Goal: Task Accomplishment & Management: Manage account settings

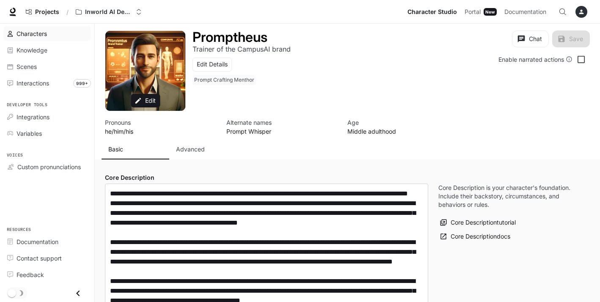
click at [48, 33] on div "Characters" at bounding box center [52, 33] width 71 height 9
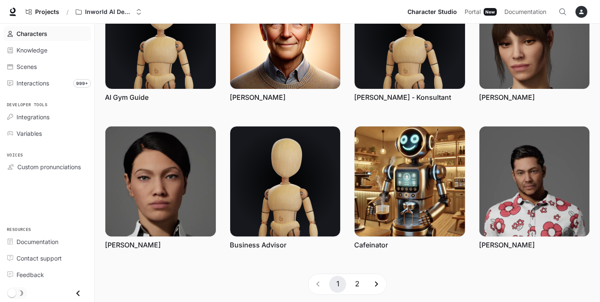
scroll to position [230, 0]
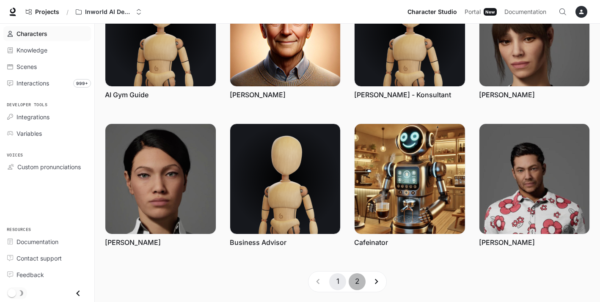
click at [361, 279] on button "2" at bounding box center [357, 282] width 17 height 17
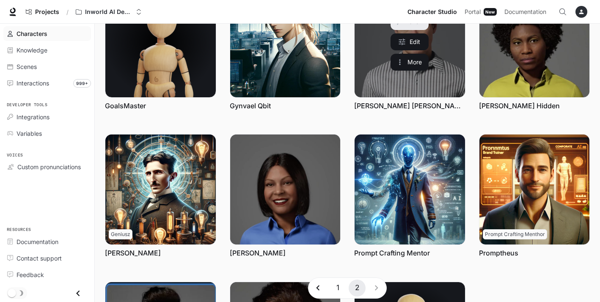
scroll to position [84, 0]
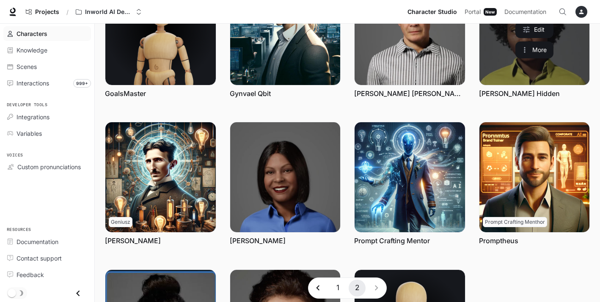
click at [503, 41] on link "Mary Hidden" at bounding box center [535, 30] width 111 height 111
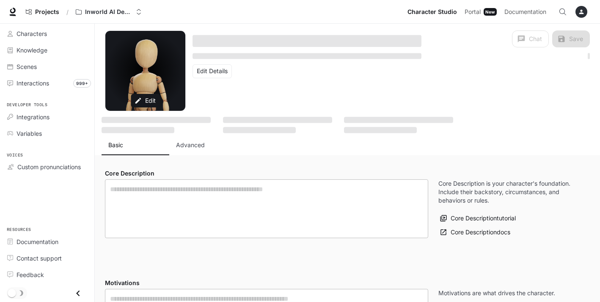
type textarea "**********"
type input "****"
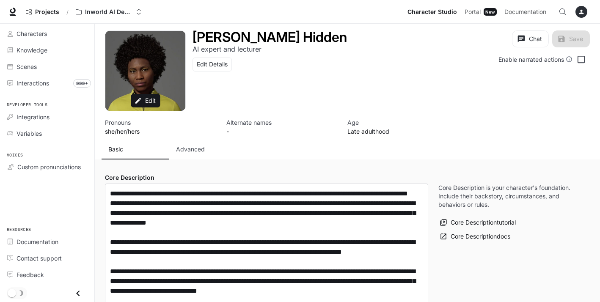
type input "**********"
click at [205, 150] on div "Advanced" at bounding box center [203, 149] width 54 height 8
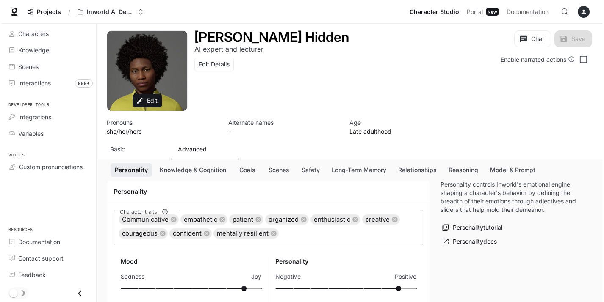
scroll to position [860, 0]
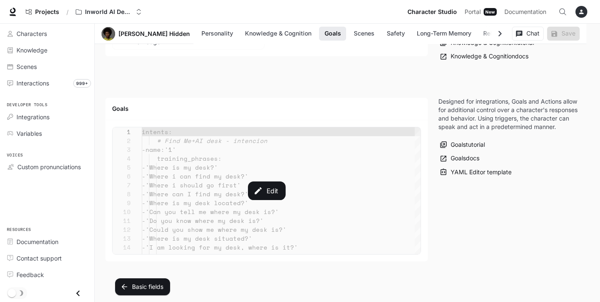
click at [201, 199] on div "Edit" at bounding box center [267, 190] width 308 height 127
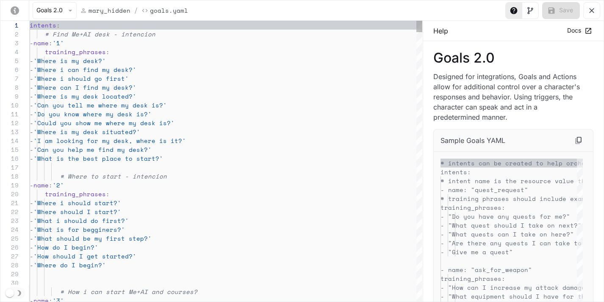
scroll to position [71, 0]
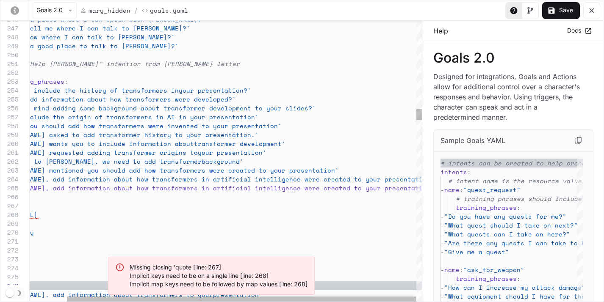
scroll to position [36, 410]
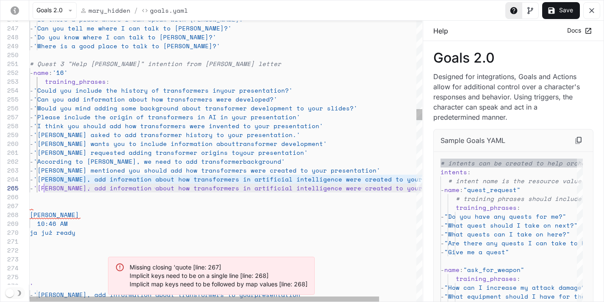
scroll to position [36, 14]
drag, startPoint x: 44, startPoint y: 188, endPoint x: 324, endPoint y: 186, distance: 279.1
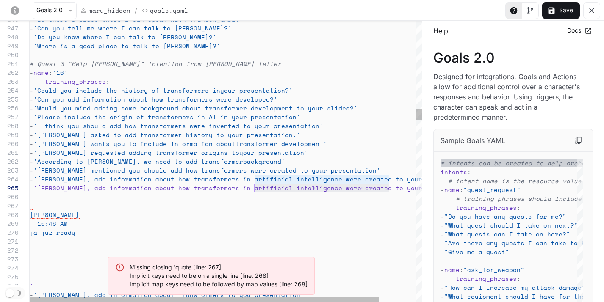
scroll to position [36, 196]
drag, startPoint x: 387, startPoint y: 187, endPoint x: 224, endPoint y: 188, distance: 163.0
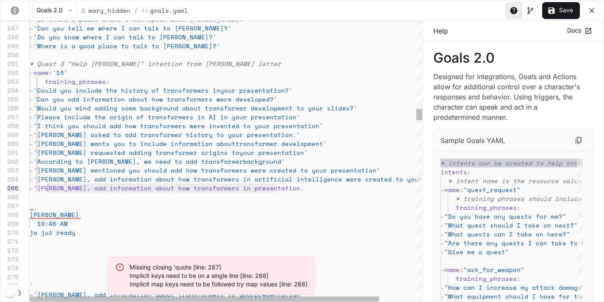
scroll to position [36, 14]
drag, startPoint x: 318, startPoint y: 189, endPoint x: 44, endPoint y: 191, distance: 274.8
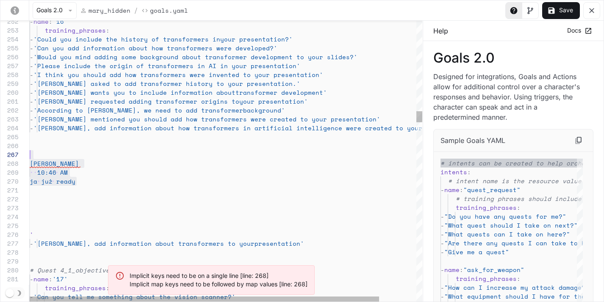
scroll to position [53, 0]
drag, startPoint x: 85, startPoint y: 190, endPoint x: 30, endPoint y: 155, distance: 65.2
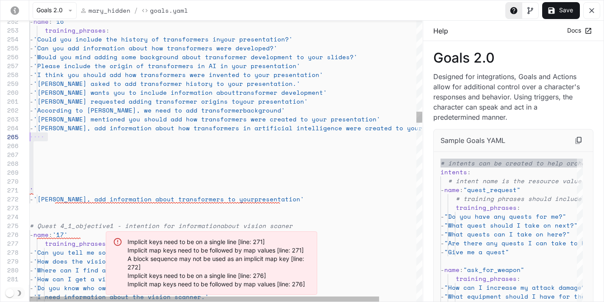
scroll to position [36, 0]
drag, startPoint x: 73, startPoint y: 189, endPoint x: 24, endPoint y: 138, distance: 71.0
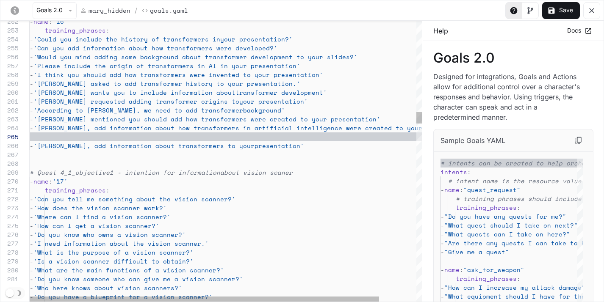
scroll to position [27, 413]
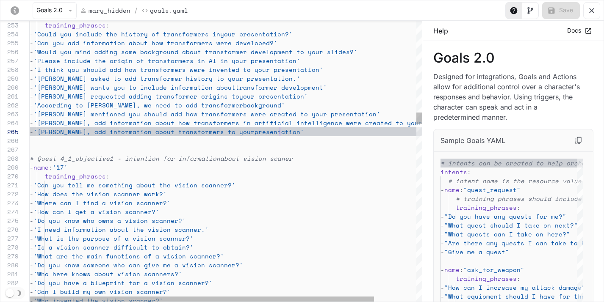
click at [566, 8] on div "Save" at bounding box center [554, 10] width 98 height 17
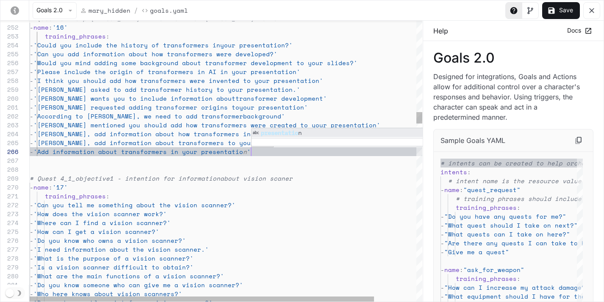
scroll to position [44, 225]
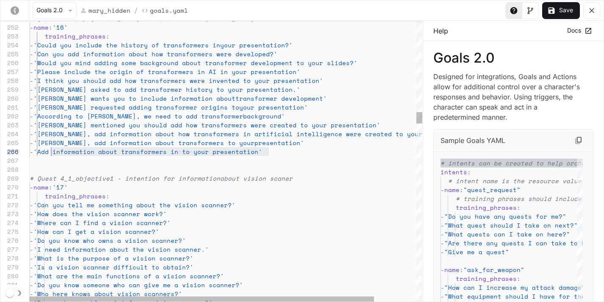
scroll to position [44, 22]
drag, startPoint x: 270, startPoint y: 151, endPoint x: 53, endPoint y: 150, distance: 217.7
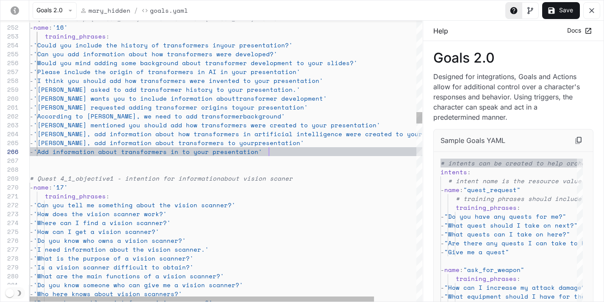
scroll to position [44, 239]
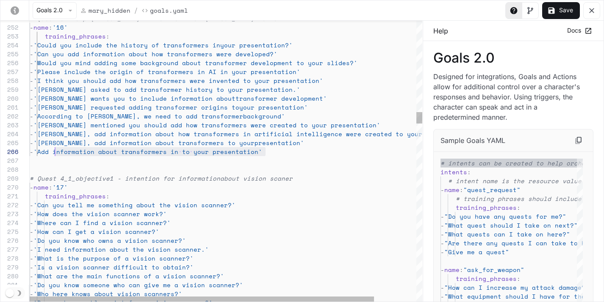
drag, startPoint x: 266, startPoint y: 152, endPoint x: 55, endPoint y: 152, distance: 211.7
type textarea "**********"
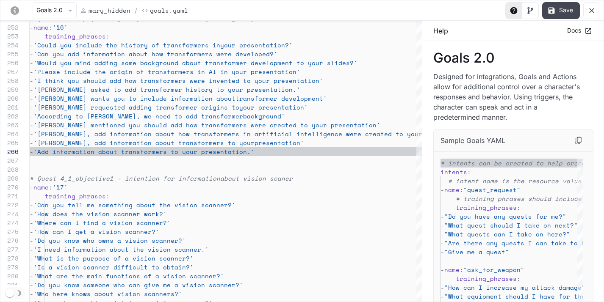
click at [565, 13] on button "Save" at bounding box center [561, 10] width 38 height 17
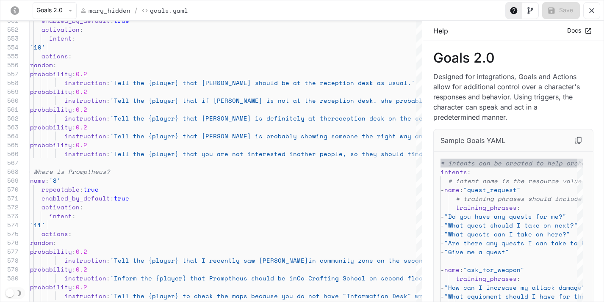
click at [592, 12] on icon "yaml-editor" at bounding box center [591, 10] width 8 height 8
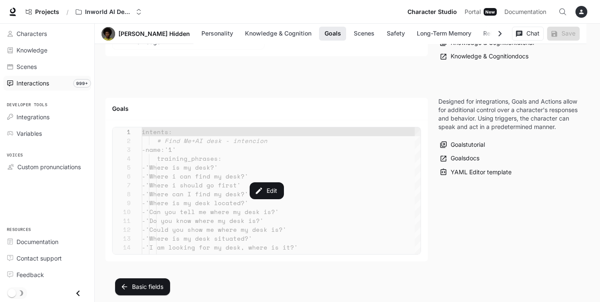
click at [32, 86] on span "Interactions" at bounding box center [33, 83] width 33 height 9
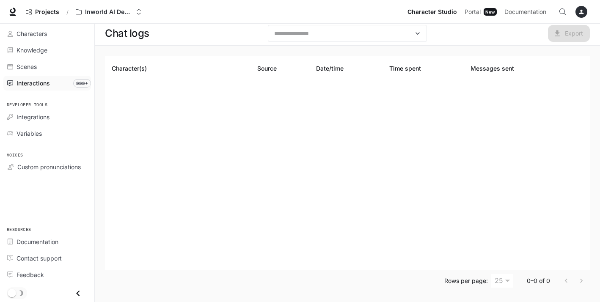
scroll to position [2, 0]
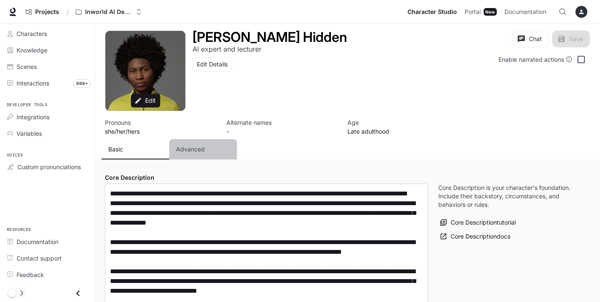
click at [193, 154] on button "Advanced" at bounding box center [203, 149] width 68 height 20
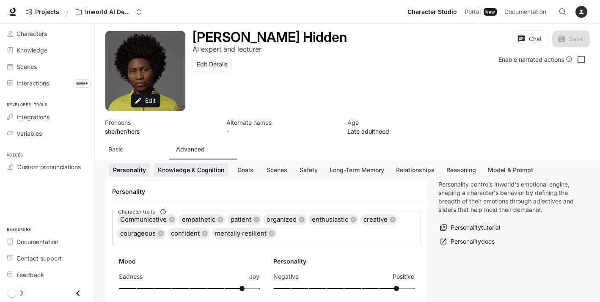
scroll to position [89, 0]
click at [243, 172] on button "Goals" at bounding box center [245, 170] width 27 height 14
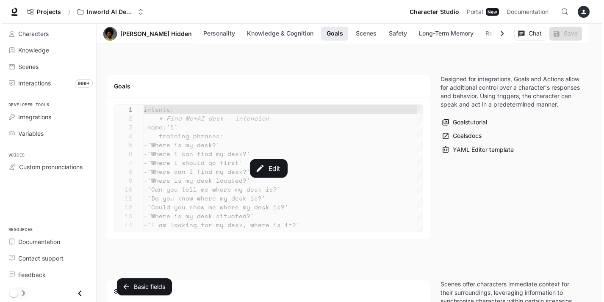
scroll to position [883, 0]
click at [217, 174] on div "Edit" at bounding box center [267, 168] width 308 height 127
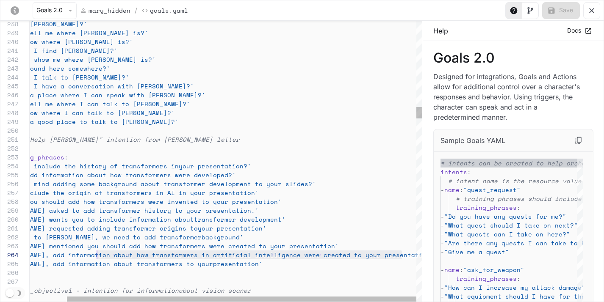
scroll to position [27, 109]
drag, startPoint x: 400, startPoint y: 254, endPoint x: 97, endPoint y: 255, distance: 302.8
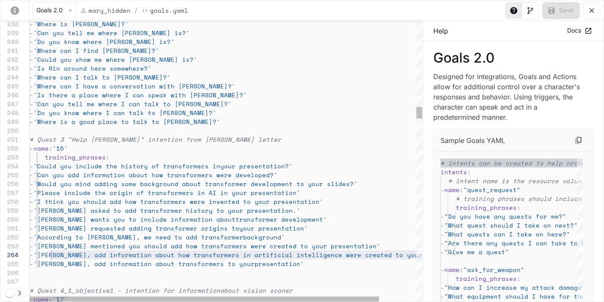
scroll to position [27, 22]
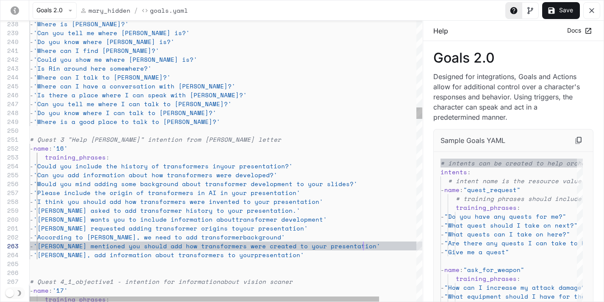
scroll to position [18, 333]
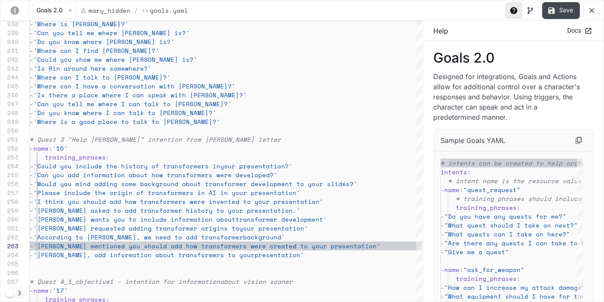
click at [568, 10] on button "Save" at bounding box center [561, 10] width 38 height 17
click at [569, 14] on button "Save" at bounding box center [561, 10] width 38 height 17
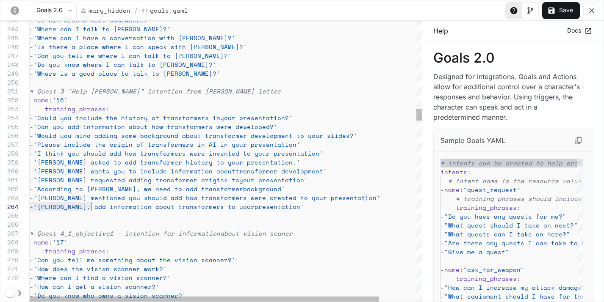
scroll to position [18, 47]
drag, startPoint x: 376, startPoint y: 196, endPoint x: 77, endPoint y: 205, distance: 299.6
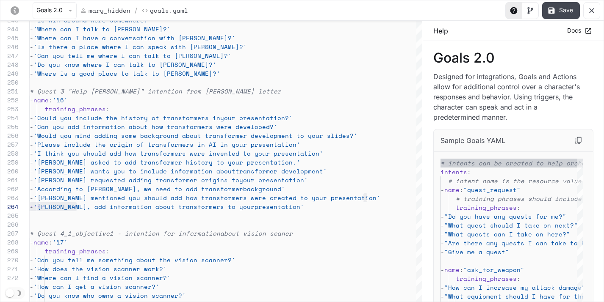
click at [558, 12] on button "Save" at bounding box center [561, 10] width 38 height 17
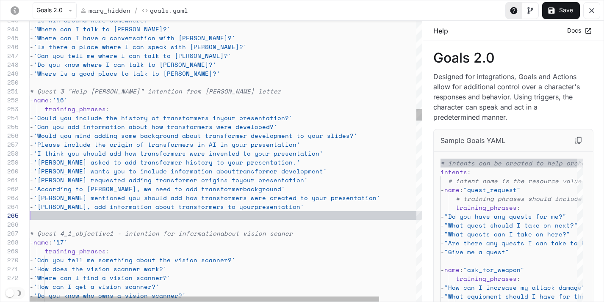
scroll to position [27, 250]
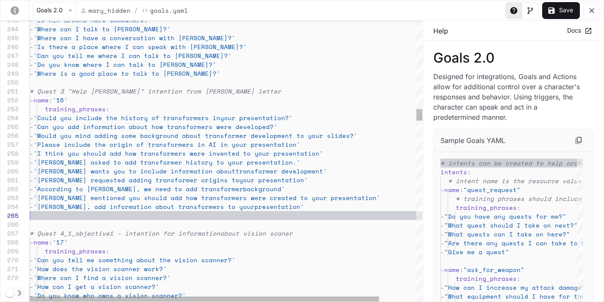
type textarea "**********"
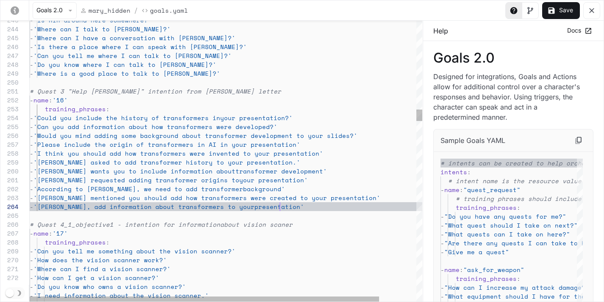
scroll to position [27, 250]
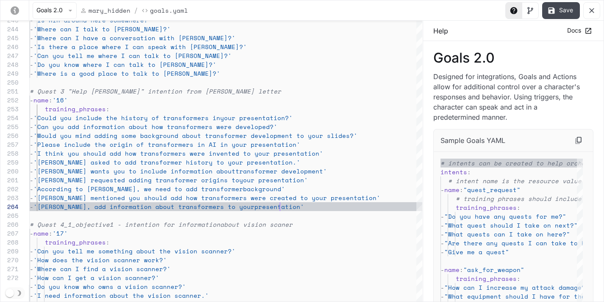
click at [562, 6] on button "Save" at bounding box center [561, 10] width 38 height 17
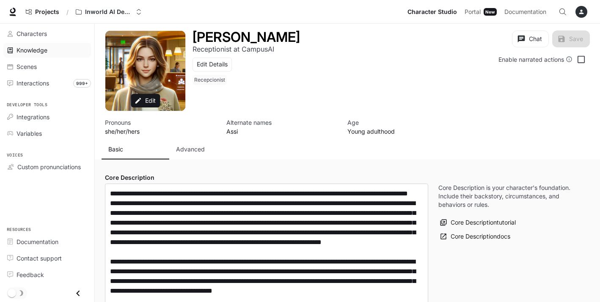
click at [44, 49] on span "Knowledge" at bounding box center [32, 50] width 31 height 9
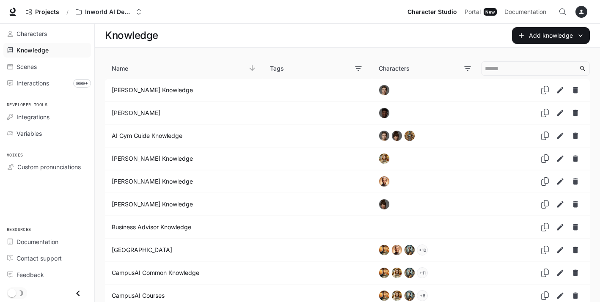
click at [53, 51] on div "Knowledge" at bounding box center [52, 50] width 71 height 9
click at [44, 40] on link "Characters" at bounding box center [47, 33] width 88 height 15
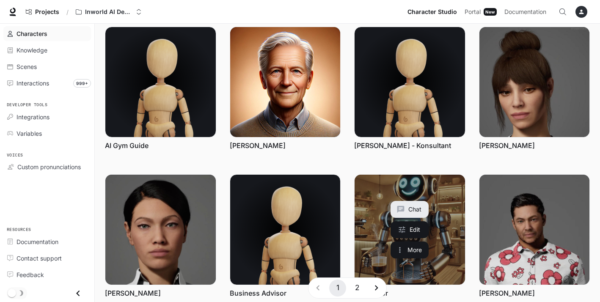
scroll to position [230, 0]
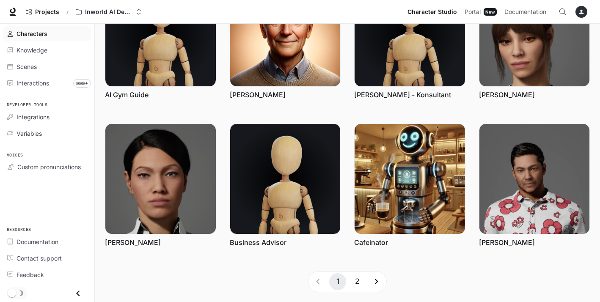
click at [359, 277] on button "2" at bounding box center [357, 282] width 17 height 17
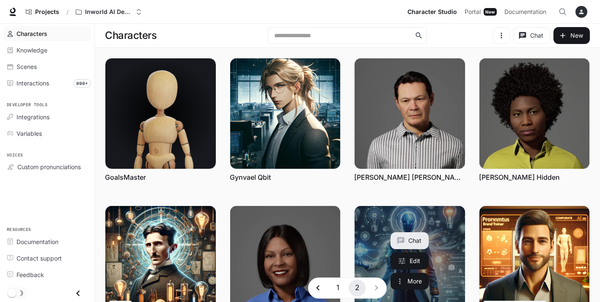
scroll to position [55, 0]
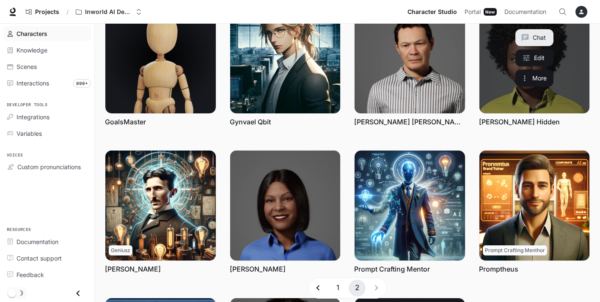
click at [533, 42] on button "Chat" at bounding box center [535, 37] width 38 height 17
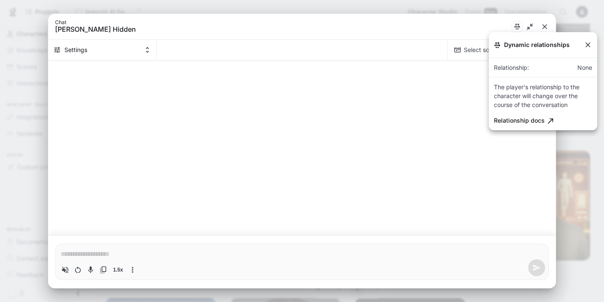
click at [546, 28] on div at bounding box center [302, 151] width 604 height 302
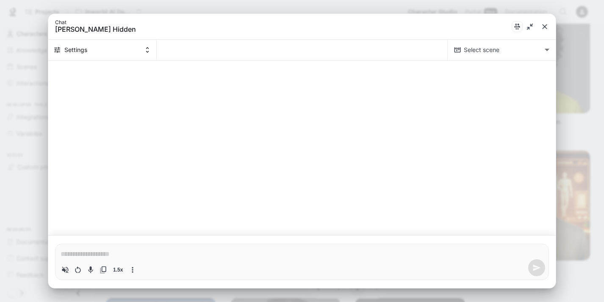
type textarea "*"
click at [545, 28] on icon "close" at bounding box center [544, 26] width 8 height 8
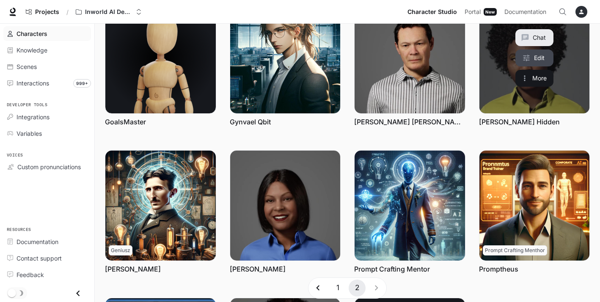
click at [542, 58] on link "Edit" at bounding box center [535, 58] width 38 height 17
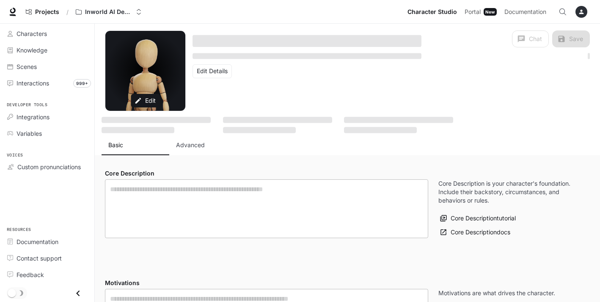
type textarea "**********"
type input "****"
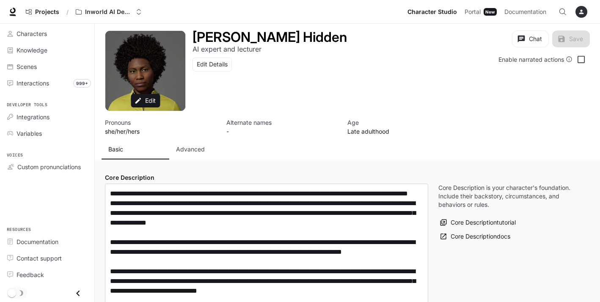
type input "**********"
click at [199, 151] on p "Advanced" at bounding box center [190, 149] width 29 height 8
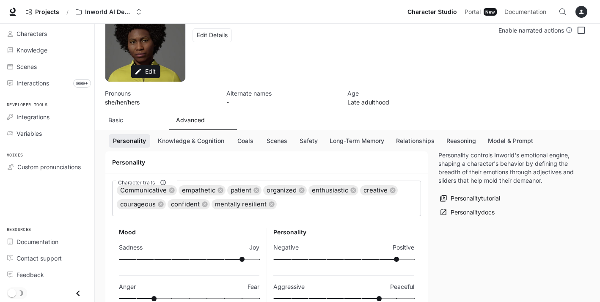
scroll to position [36, 0]
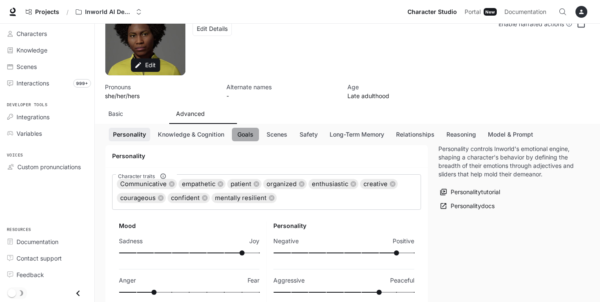
click at [251, 136] on button "Goals" at bounding box center [245, 135] width 27 height 14
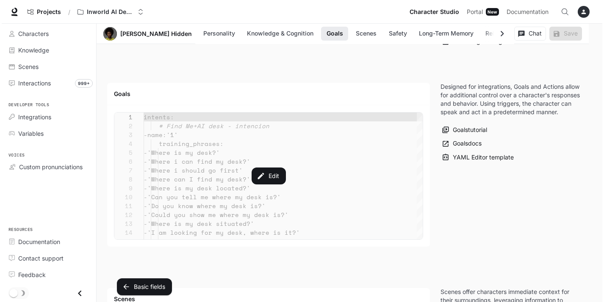
scroll to position [883, 0]
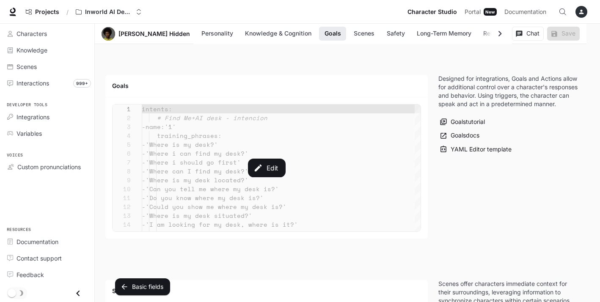
click at [326, 159] on div "Edit" at bounding box center [267, 168] width 308 height 127
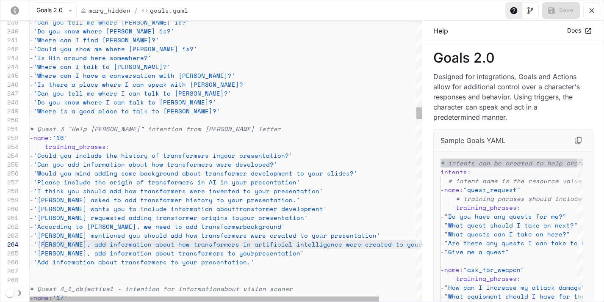
scroll to position [27, 14]
drag, startPoint x: 405, startPoint y: 244, endPoint x: 44, endPoint y: 245, distance: 360.4
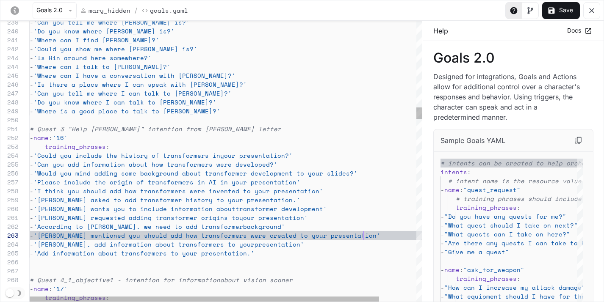
scroll to position [18, 333]
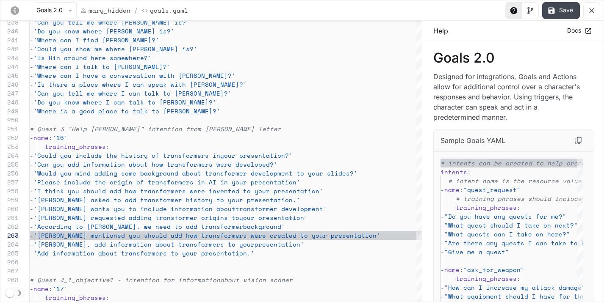
click at [564, 8] on button "Save" at bounding box center [561, 10] width 38 height 17
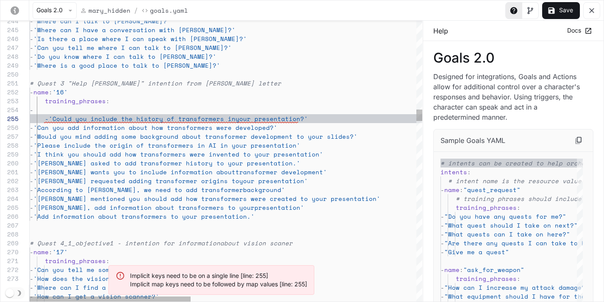
scroll to position [36, 22]
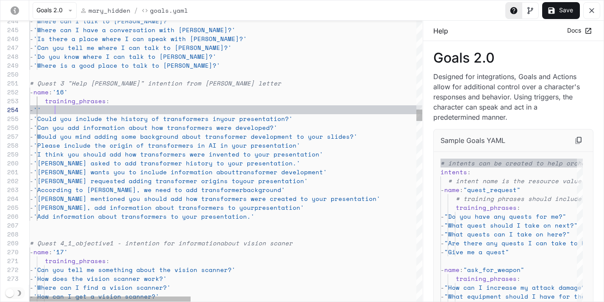
scroll to position [27, 410]
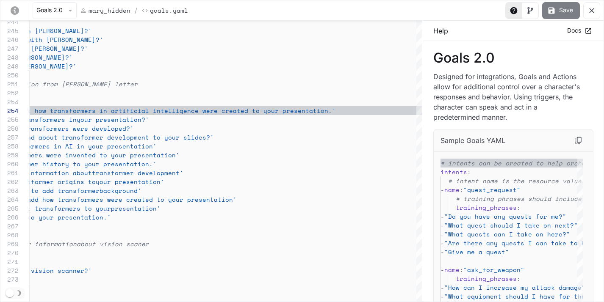
click at [562, 13] on button "Save" at bounding box center [561, 10] width 38 height 17
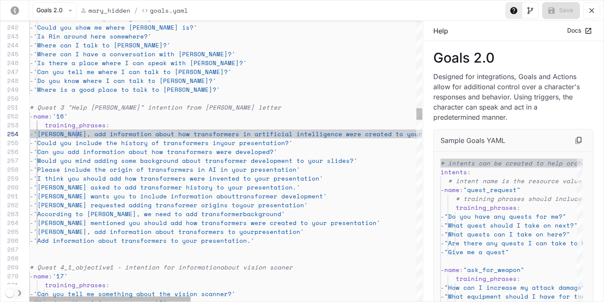
scroll to position [27, 47]
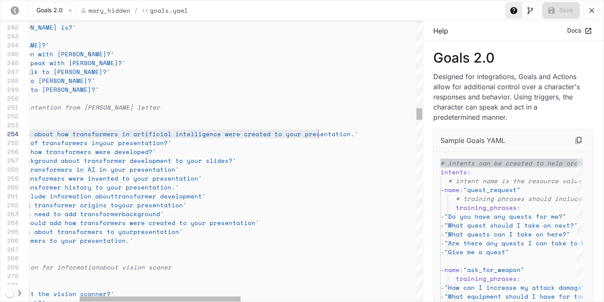
scroll to position [27, 410]
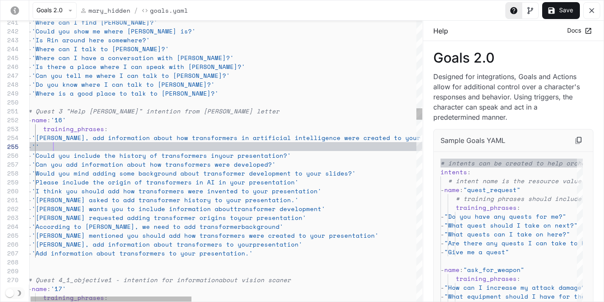
scroll to position [36, 388]
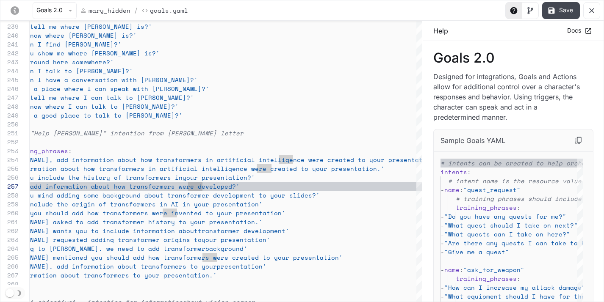
click at [564, 9] on button "Save" at bounding box center [561, 10] width 38 height 17
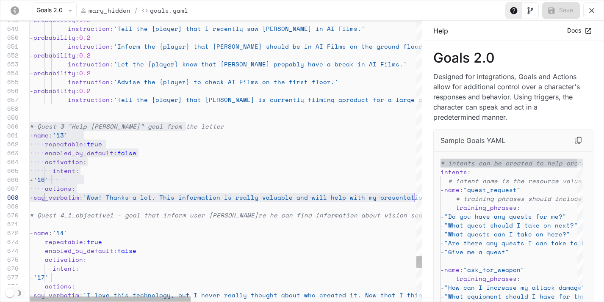
scroll to position [80, 0]
drag, startPoint x: 31, startPoint y: 125, endPoint x: 424, endPoint y: 202, distance: 400.1
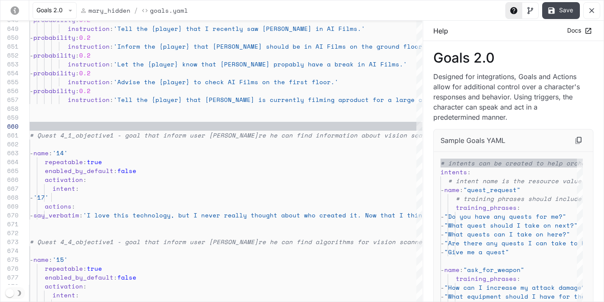
click at [558, 6] on button "Save" at bounding box center [561, 10] width 38 height 17
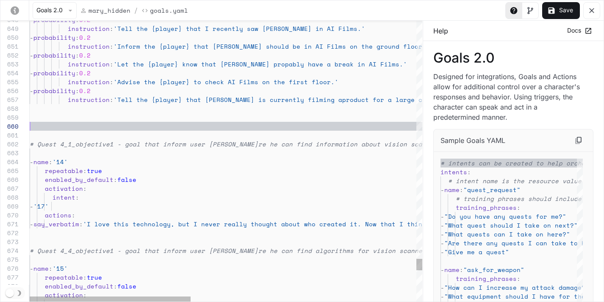
scroll to position [80, 0]
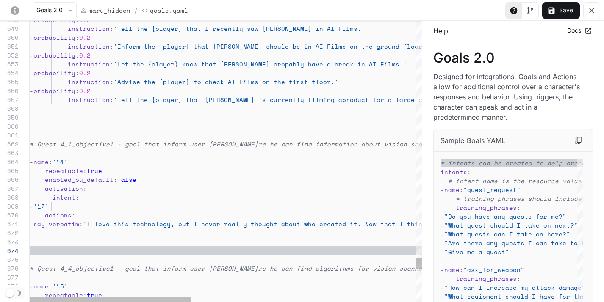
scroll to position [18, 0]
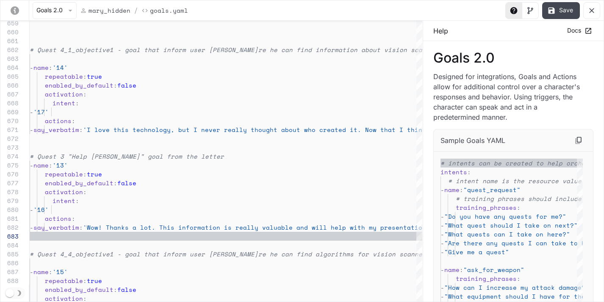
click at [561, 8] on button "Save" at bounding box center [561, 10] width 38 height 17
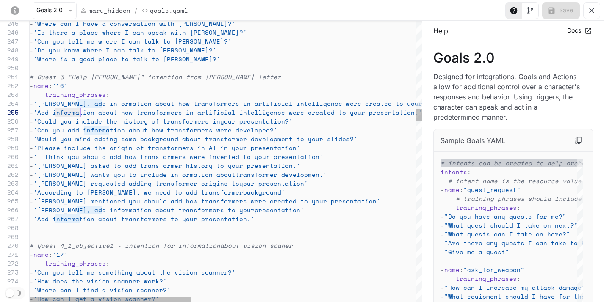
scroll to position [36, 192]
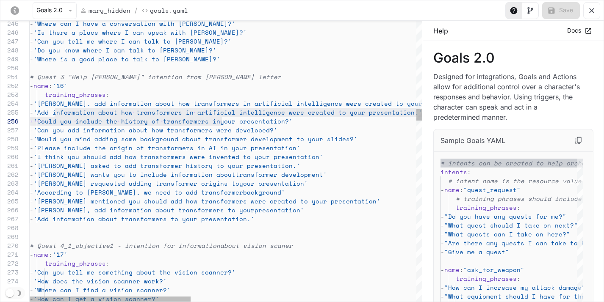
drag, startPoint x: 55, startPoint y: 112, endPoint x: 224, endPoint y: 119, distance: 168.7
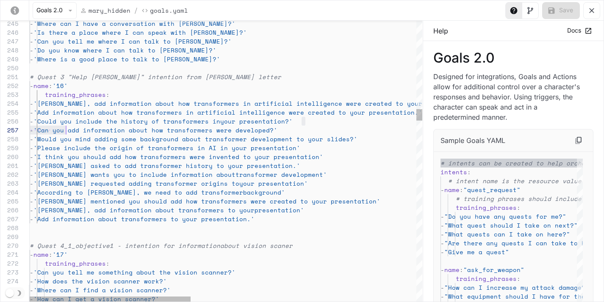
scroll to position [44, 18]
drag, startPoint x: 308, startPoint y: 125, endPoint x: 47, endPoint y: 120, distance: 260.9
click at [47, 120] on div "- 'Could you include the history of transformers in your presentation?'" at bounding box center [501, 121] width 942 height 9
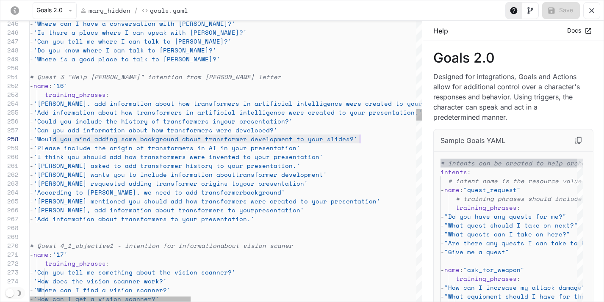
scroll to position [62, 330]
drag, startPoint x: 52, startPoint y: 140, endPoint x: 370, endPoint y: 141, distance: 318.0
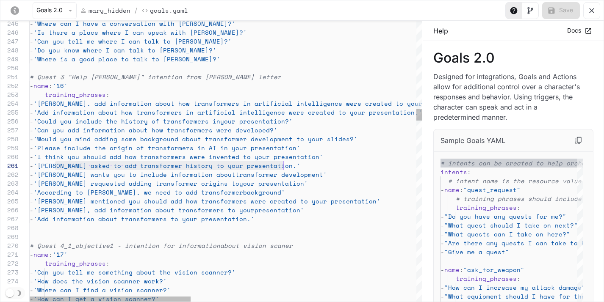
scroll to position [0, 257]
drag, startPoint x: 55, startPoint y: 165, endPoint x: 286, endPoint y: 164, distance: 231.6
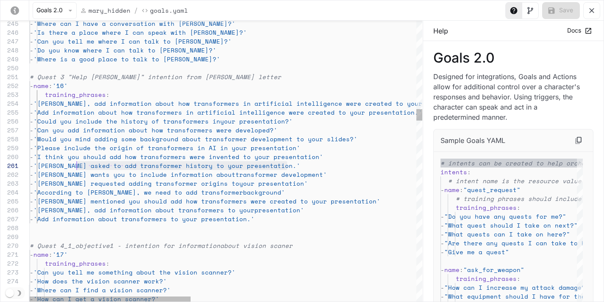
scroll to position [0, 25]
drag, startPoint x: 287, startPoint y: 165, endPoint x: 55, endPoint y: 166, distance: 231.2
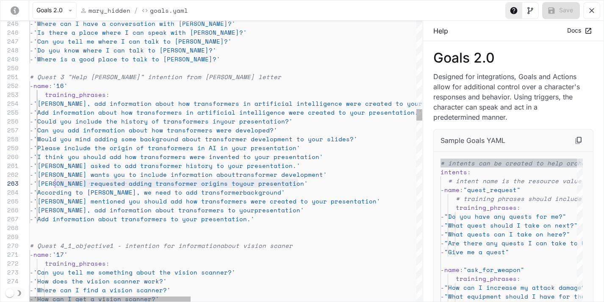
scroll to position [18, 25]
drag, startPoint x: 299, startPoint y: 185, endPoint x: 55, endPoint y: 184, distance: 243.5
drag, startPoint x: 273, startPoint y: 194, endPoint x: 56, endPoint y: 192, distance: 216.8
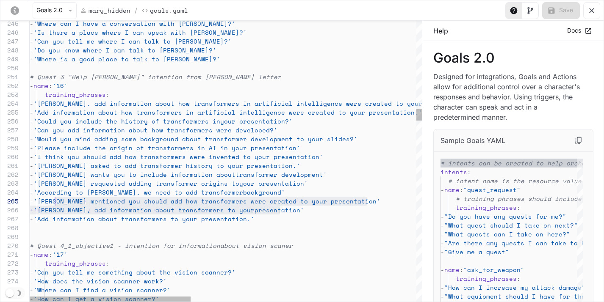
scroll to position [44, 22]
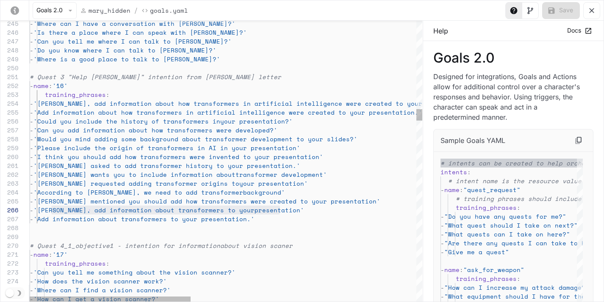
drag, startPoint x: 286, startPoint y: 212, endPoint x: 52, endPoint y: 210, distance: 234.2
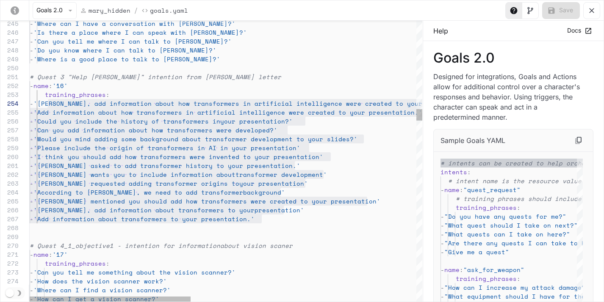
type textarea "**********"
drag, startPoint x: 281, startPoint y: 219, endPoint x: 46, endPoint y: 104, distance: 261.9
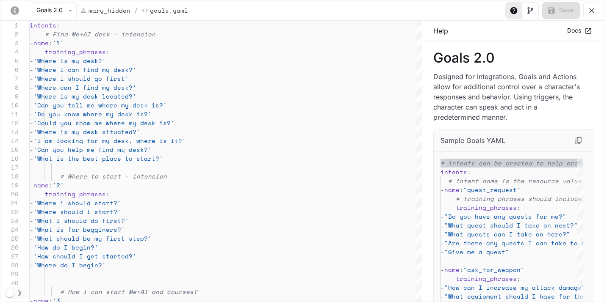
click at [591, 12] on icon "yaml-editor" at bounding box center [591, 10] width 8 height 8
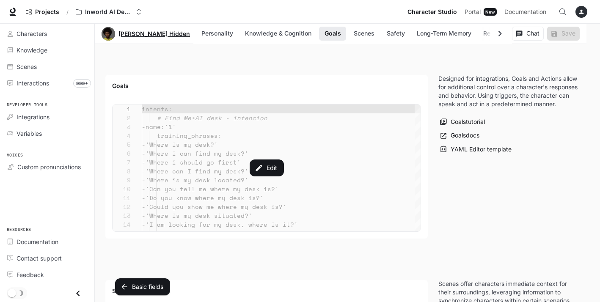
click at [147, 35] on link "[PERSON_NAME] Hidden" at bounding box center [155, 34] width 72 height 6
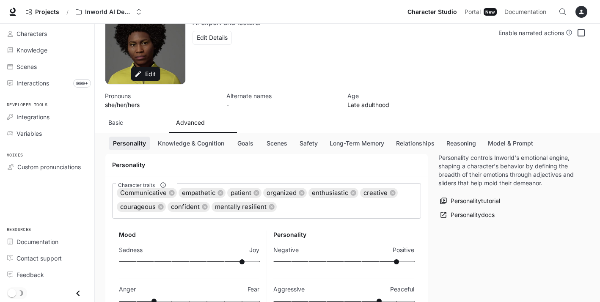
scroll to position [35, 0]
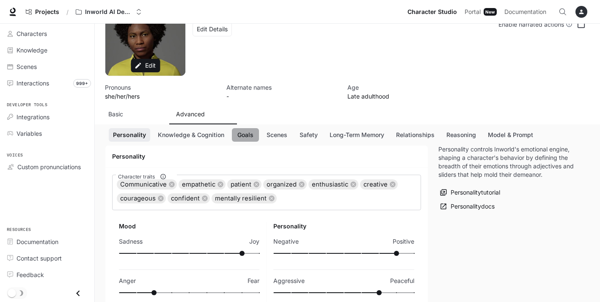
click at [251, 133] on button "Goals" at bounding box center [245, 135] width 27 height 14
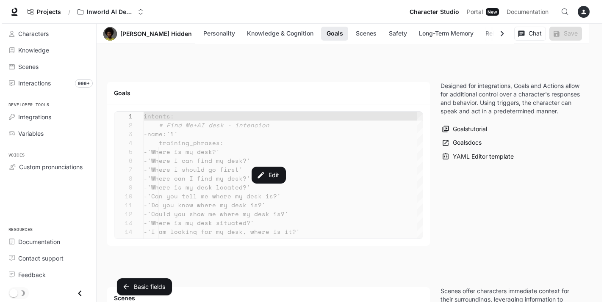
scroll to position [883, 0]
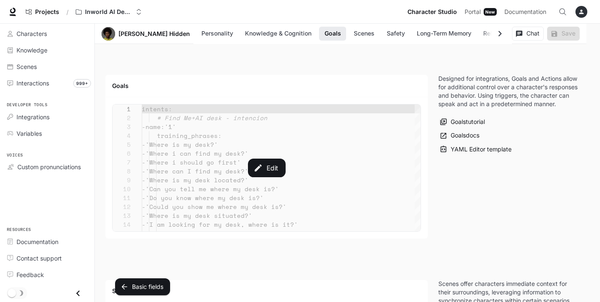
click at [216, 165] on div "Edit" at bounding box center [267, 168] width 308 height 127
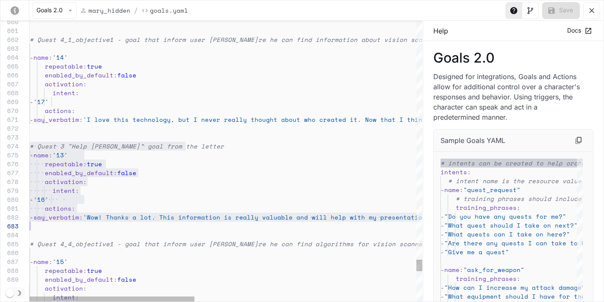
scroll to position [27, 0]
drag, startPoint x: 30, startPoint y: 146, endPoint x: 302, endPoint y: 227, distance: 283.6
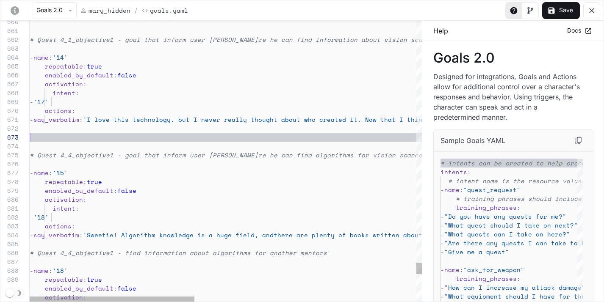
scroll to position [18, 0]
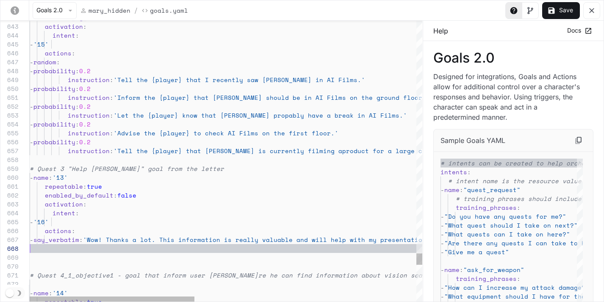
scroll to position [62, 0]
click at [563, 12] on button "Save" at bounding box center [561, 10] width 38 height 17
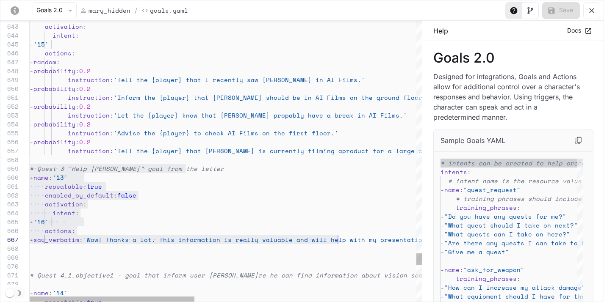
scroll to position [71, 0]
drag, startPoint x: 126, startPoint y: 175, endPoint x: 346, endPoint y: 251, distance: 232.5
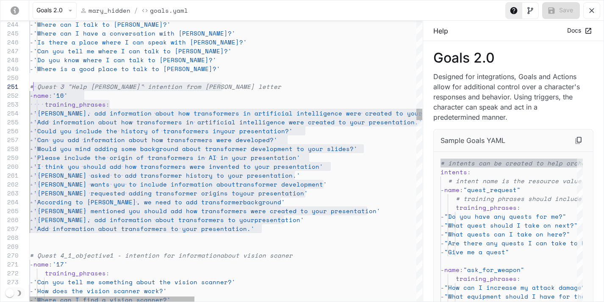
scroll to position [0, 0]
drag, startPoint x: 326, startPoint y: 232, endPoint x: 30, endPoint y: 88, distance: 329.0
type textarea "**********"
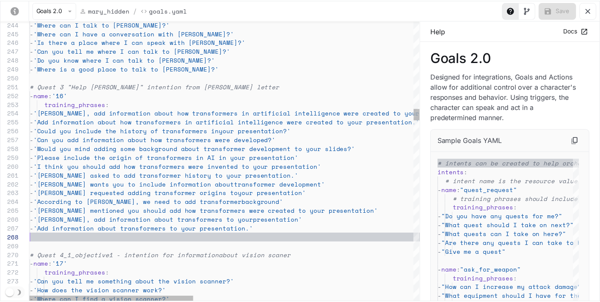
scroll to position [62, 0]
click at [591, 8] on icon "yaml-editor" at bounding box center [591, 10] width 8 height 8
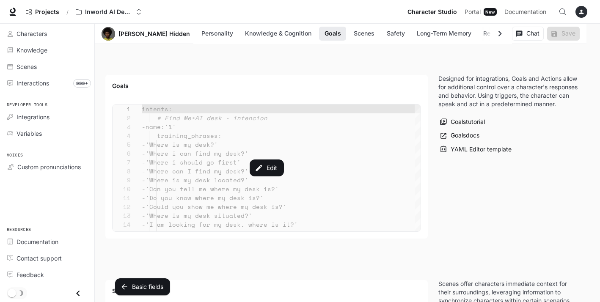
click at [579, 11] on icon "button" at bounding box center [581, 11] width 7 height 7
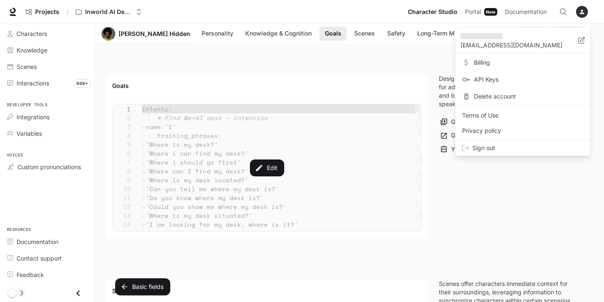
click at [291, 72] on div at bounding box center [302, 151] width 604 height 302
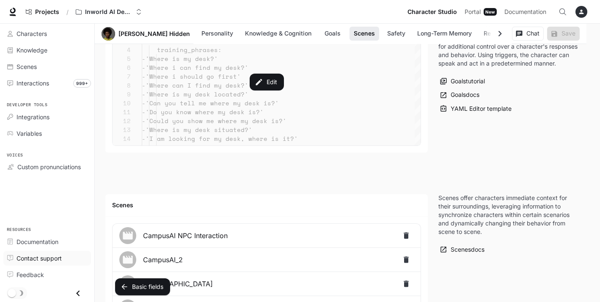
scroll to position [1017, 0]
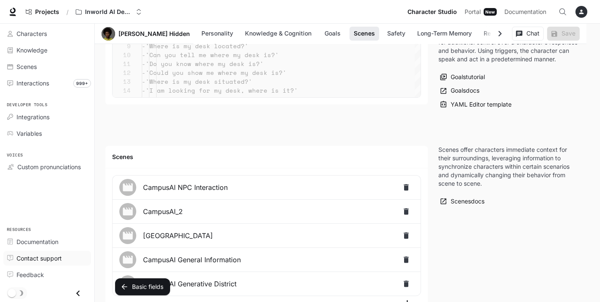
click at [48, 259] on span "Contact support" at bounding box center [39, 258] width 45 height 9
